Goal: Transaction & Acquisition: Purchase product/service

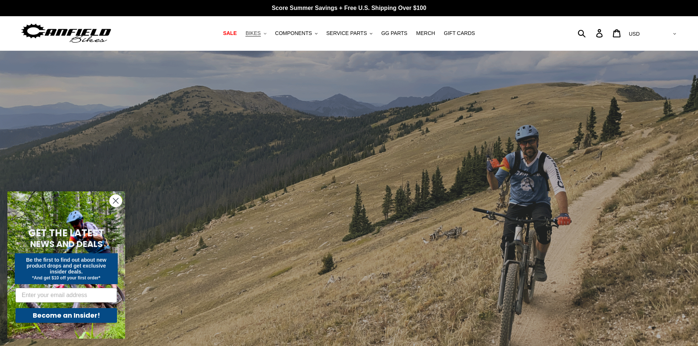
click at [256, 35] on span "BIKES" at bounding box center [252, 33] width 15 height 6
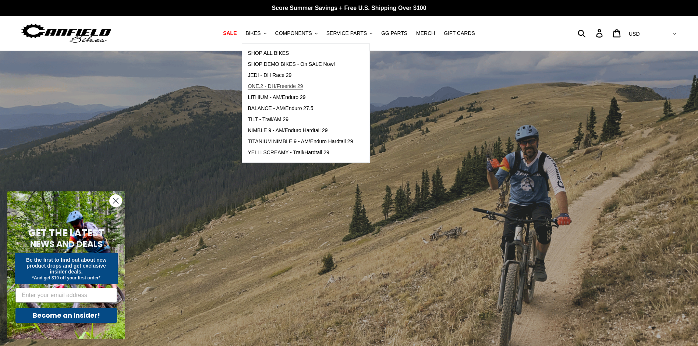
click at [278, 84] on span "ONE.2 - DH/Freeride 29" at bounding box center [275, 86] width 55 height 6
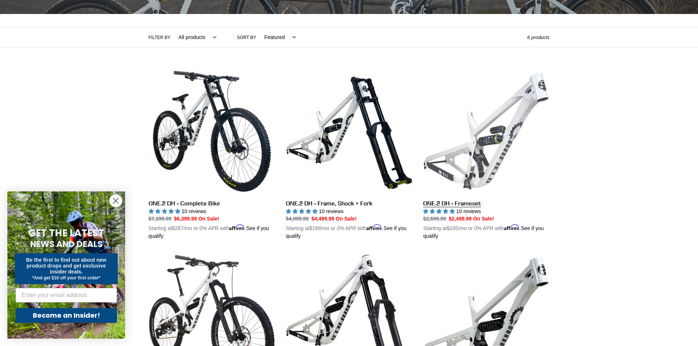
click at [499, 150] on link "ONE.2 DH - Frameset" at bounding box center [486, 154] width 126 height 172
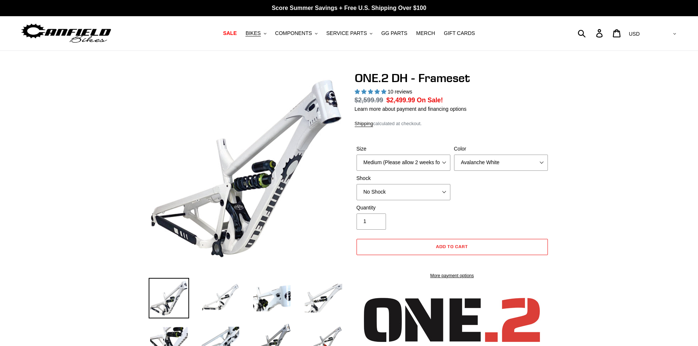
select select "highest-rating"
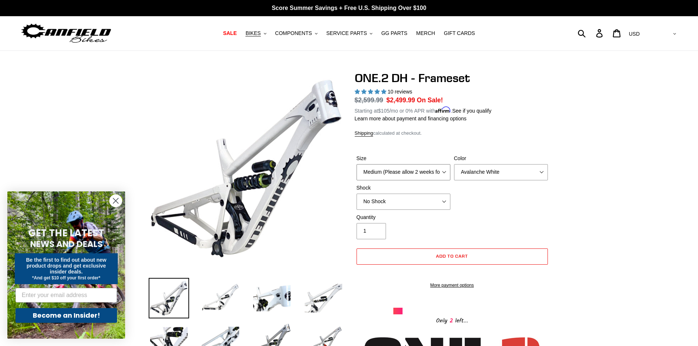
select select "Large (Sold Out)"
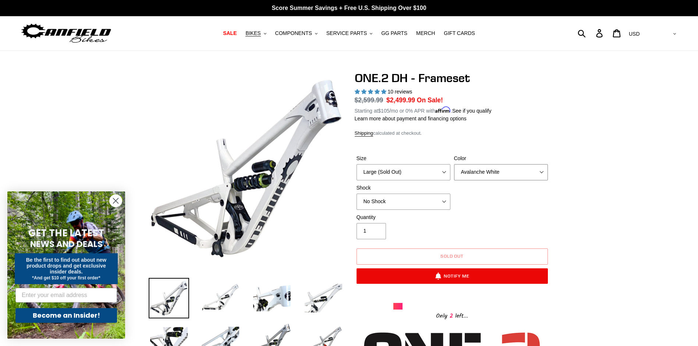
select select "Bentonite Grey"
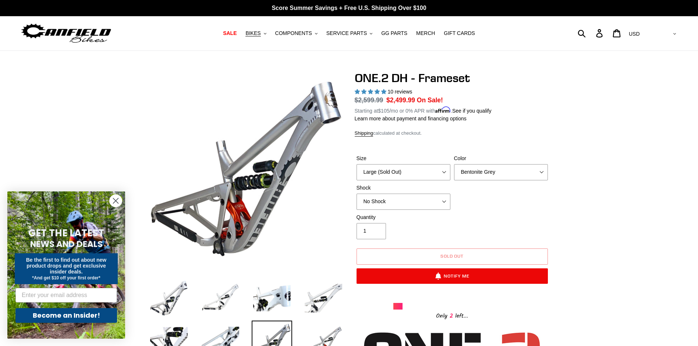
click at [117, 202] on icon "Close dialog" at bounding box center [115, 200] width 5 height 5
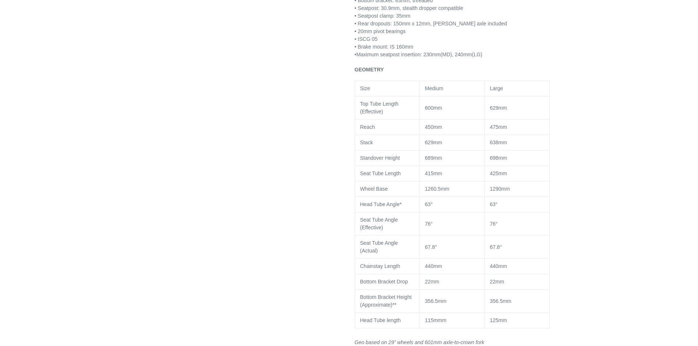
scroll to position [736, 0]
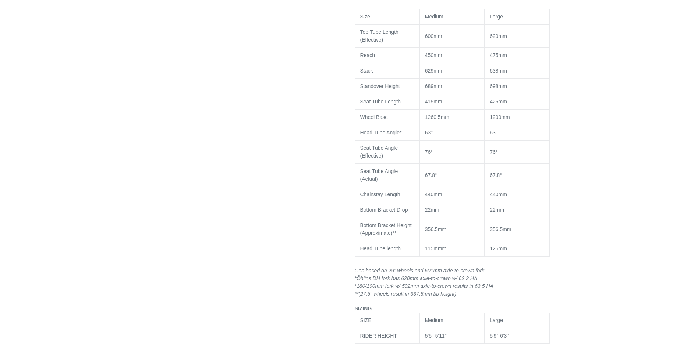
drag, startPoint x: 510, startPoint y: 52, endPoint x: 488, endPoint y: 51, distance: 22.5
click at [488, 51] on td "475mm" at bounding box center [517, 55] width 65 height 15
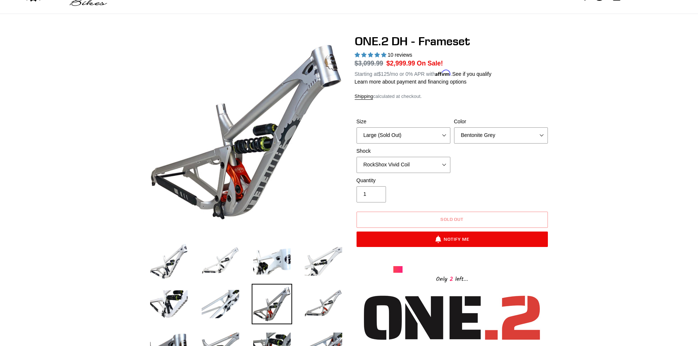
scroll to position [0, 0]
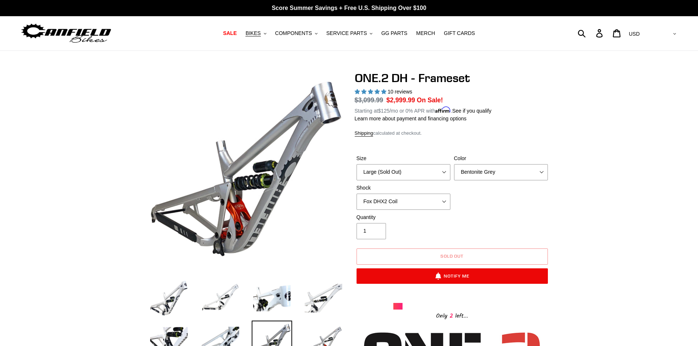
click at [517, 206] on div "Size Medium (Please allow 2 weeks for delivery) Large (Sold Out) Color Avalanch…" at bounding box center [452, 184] width 195 height 59
select select "RockShox Vivid Coil"
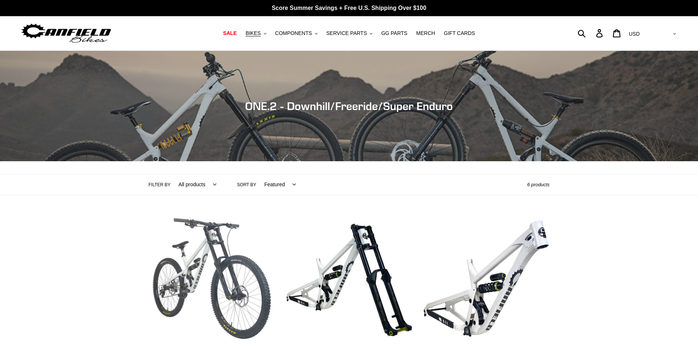
click at [193, 215] on link "ONE.2 DH - Complete Bike" at bounding box center [212, 292] width 126 height 155
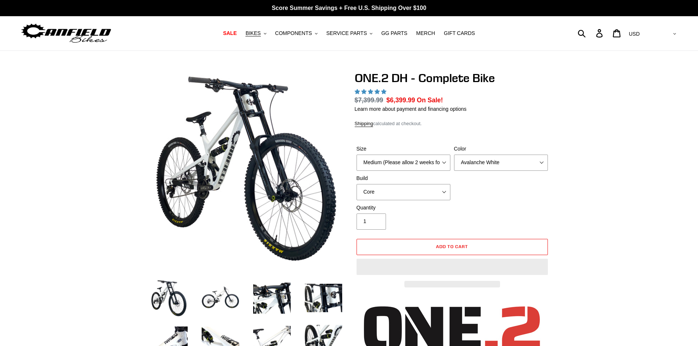
select select "Large (Sold Out)"
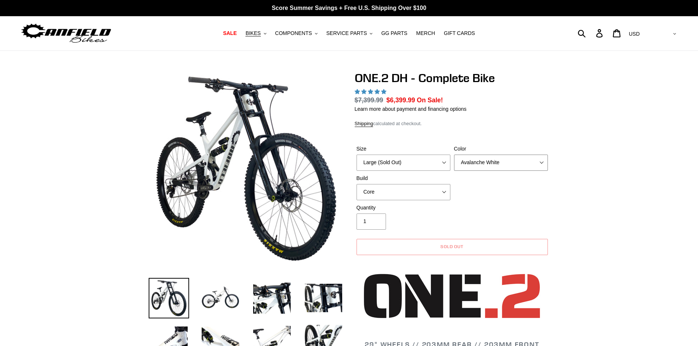
select select "Bentonite Grey"
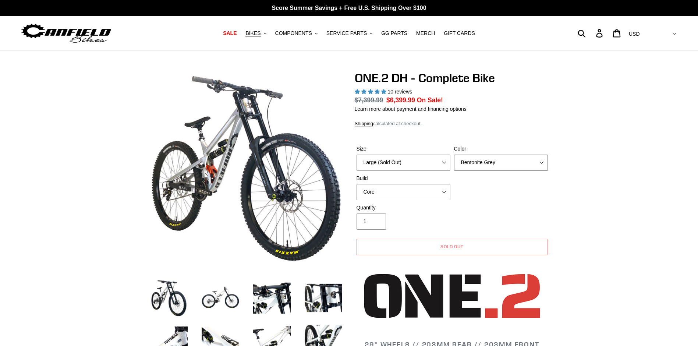
select select "highest-rating"
select select "Pro"
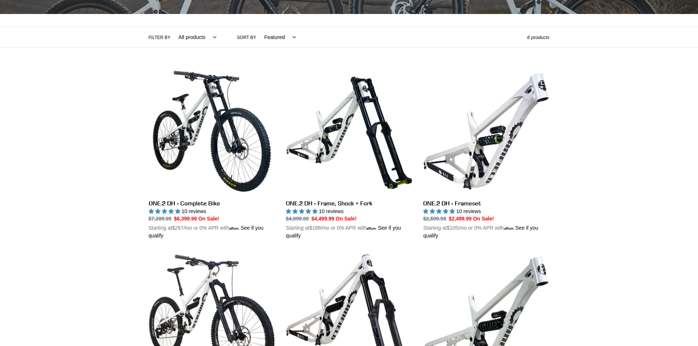
scroll to position [147, 0]
